Goal: Communication & Community: Ask a question

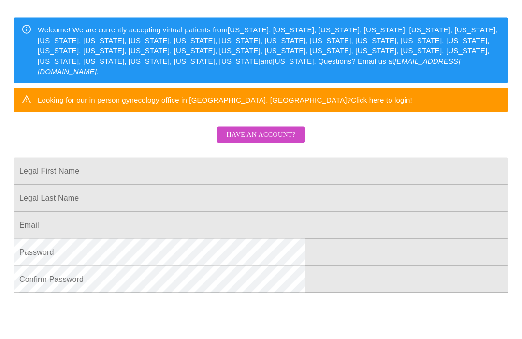
scroll to position [10, 0]
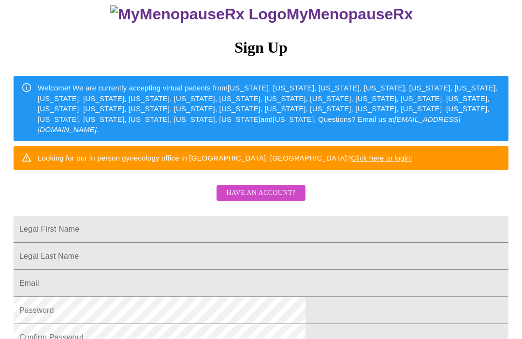
click at [278, 187] on span "Have an account?" at bounding box center [260, 193] width 69 height 12
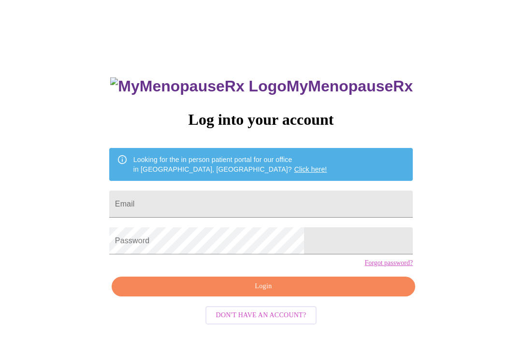
click at [299, 198] on input "Email" at bounding box center [260, 203] width 303 height 27
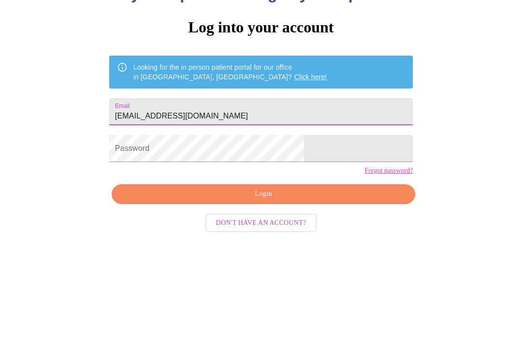
type input "[EMAIL_ADDRESS][DOMAIN_NAME]"
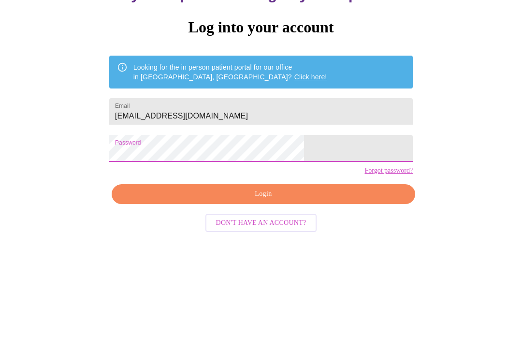
scroll to position [10, 0]
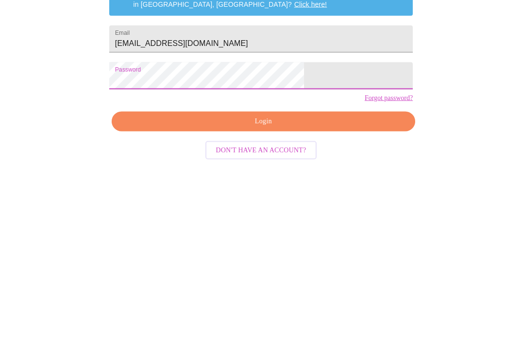
click at [307, 280] on span "Login" at bounding box center [263, 286] width 281 height 12
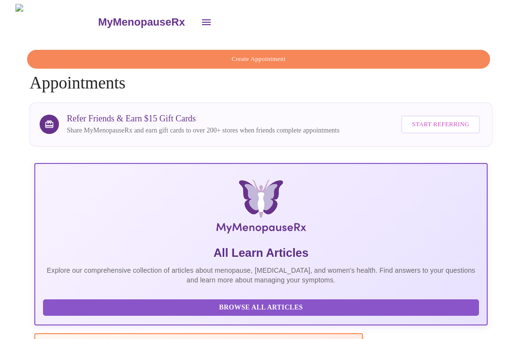
click at [204, 19] on div "MyMenopauseRx" at bounding box center [261, 22] width 514 height 36
click at [201, 17] on icon "open drawer" at bounding box center [207, 22] width 12 height 12
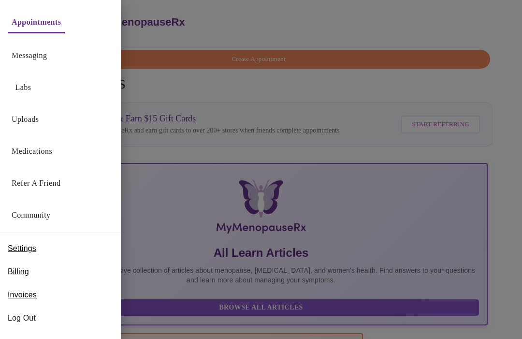
click at [47, 150] on link "Medications" at bounding box center [32, 151] width 41 height 14
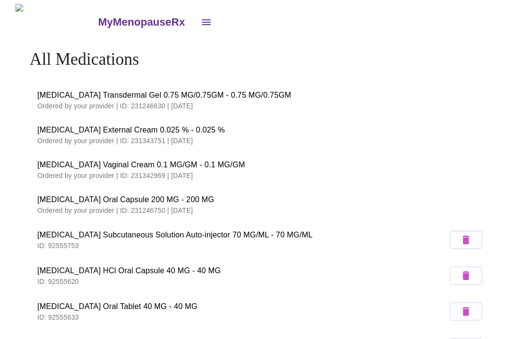
click at [201, 17] on icon "open drawer" at bounding box center [207, 22] width 12 height 12
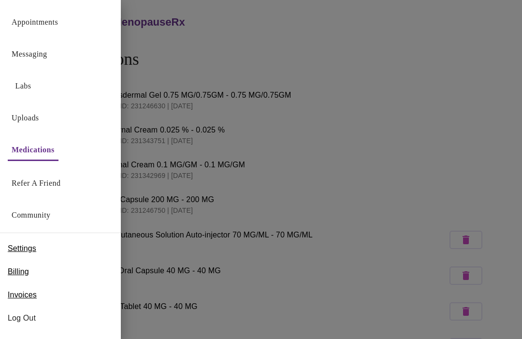
click at [46, 54] on link "Messaging" at bounding box center [29, 54] width 35 height 14
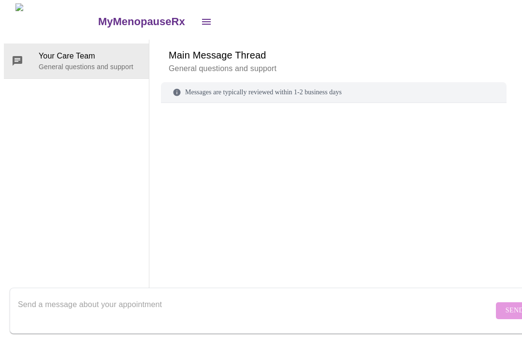
scroll to position [36, 0]
click at [492, 303] on form "Send" at bounding box center [275, 311] width 530 height 46
click at [309, 83] on div "Messages are typically reviewed within 1-2 business days" at bounding box center [333, 93] width 345 height 21
click at [170, 310] on textarea "Send a message about your appointment" at bounding box center [255, 310] width 475 height 31
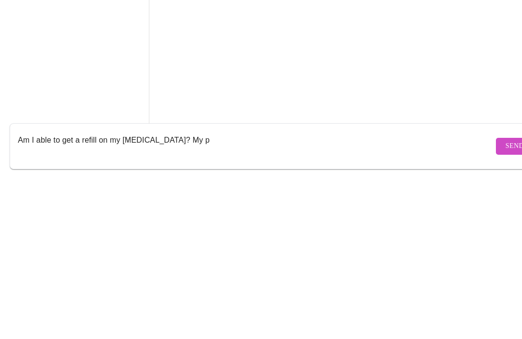
scroll to position [36, 0]
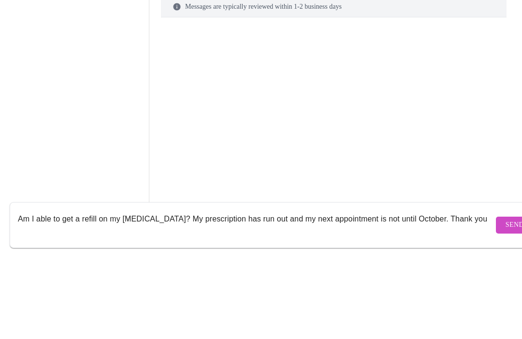
type textarea "Am I able to get a refill on my [MEDICAL_DATA]? My prescription has run out and…"
click at [366, 115] on div at bounding box center [333, 188] width 345 height 147
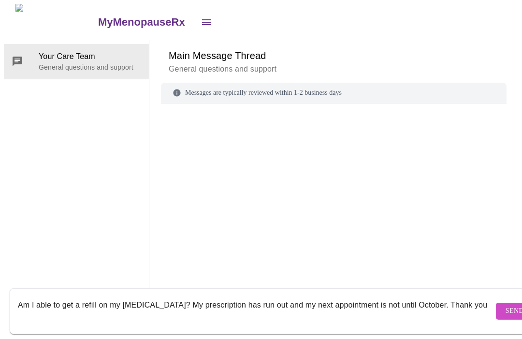
click at [76, 326] on textarea "Am I able to get a refill on my [MEDICAL_DATA]? My prescription has run out and…" at bounding box center [255, 310] width 475 height 31
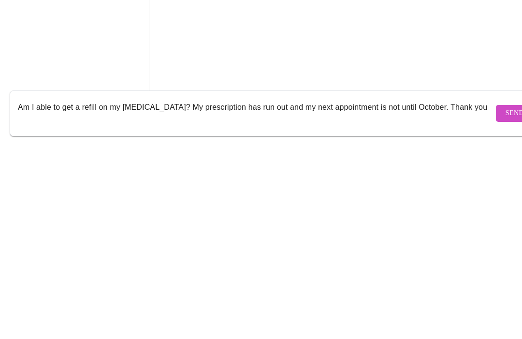
click at [93, 144] on div "Your Care Team General questions and support" at bounding box center [76, 170] width 145 height 260
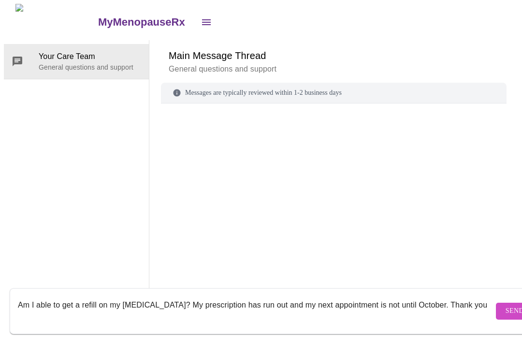
click at [41, 326] on textarea "Am I able to get a refill on my [MEDICAL_DATA]? My prescription has run out and…" at bounding box center [255, 310] width 475 height 31
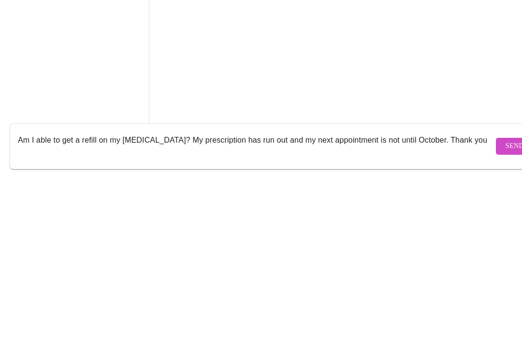
click at [496, 302] on button "Send" at bounding box center [515, 310] width 38 height 17
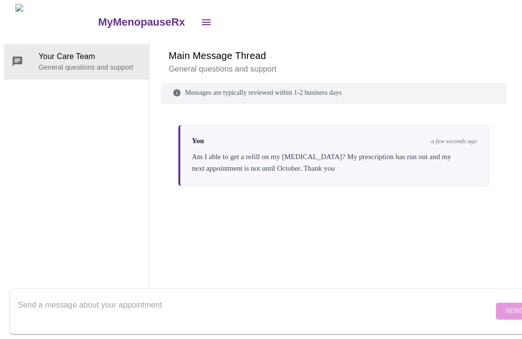
click at [201, 16] on icon "open drawer" at bounding box center [207, 22] width 12 height 12
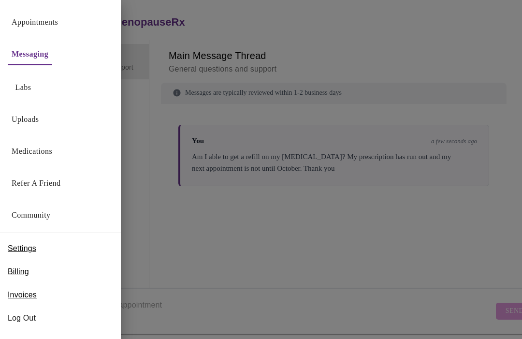
click at [42, 153] on link "Medications" at bounding box center [32, 151] width 41 height 14
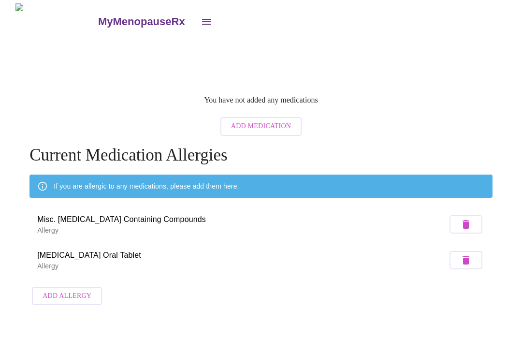
scroll to position [0, 0]
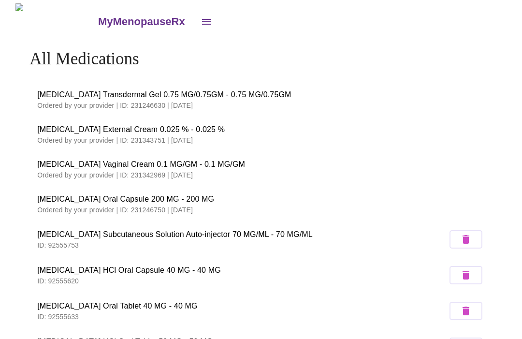
click at [173, 201] on span "[MEDICAL_DATA] Oral Capsule 200 MG - 200 MG" at bounding box center [260, 199] width 447 height 12
click at [189, 206] on p "Ordered by your provider | ID: 231246750 | [DATE]" at bounding box center [260, 210] width 447 height 10
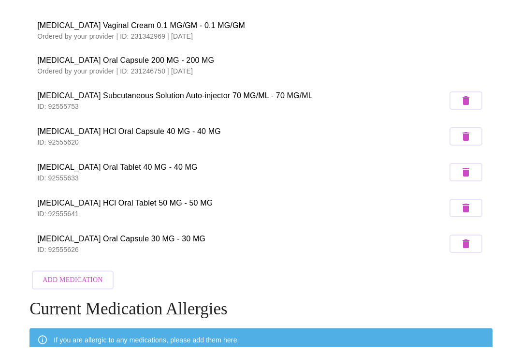
scroll to position [0, 0]
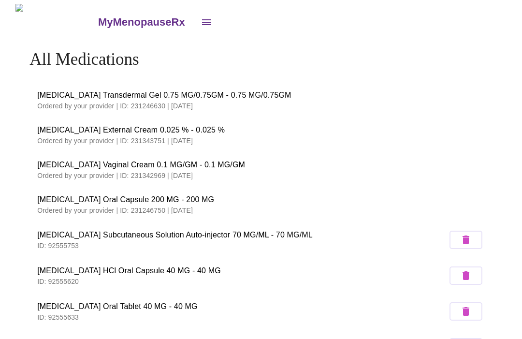
click at [201, 22] on icon "open drawer" at bounding box center [207, 22] width 12 height 12
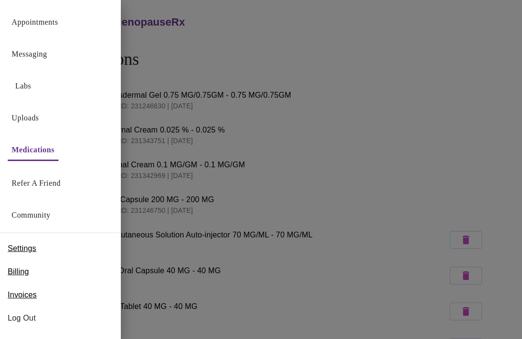
click at [12, 317] on span "Log Out" at bounding box center [60, 318] width 105 height 12
